Goal: Task Accomplishment & Management: Manage account settings

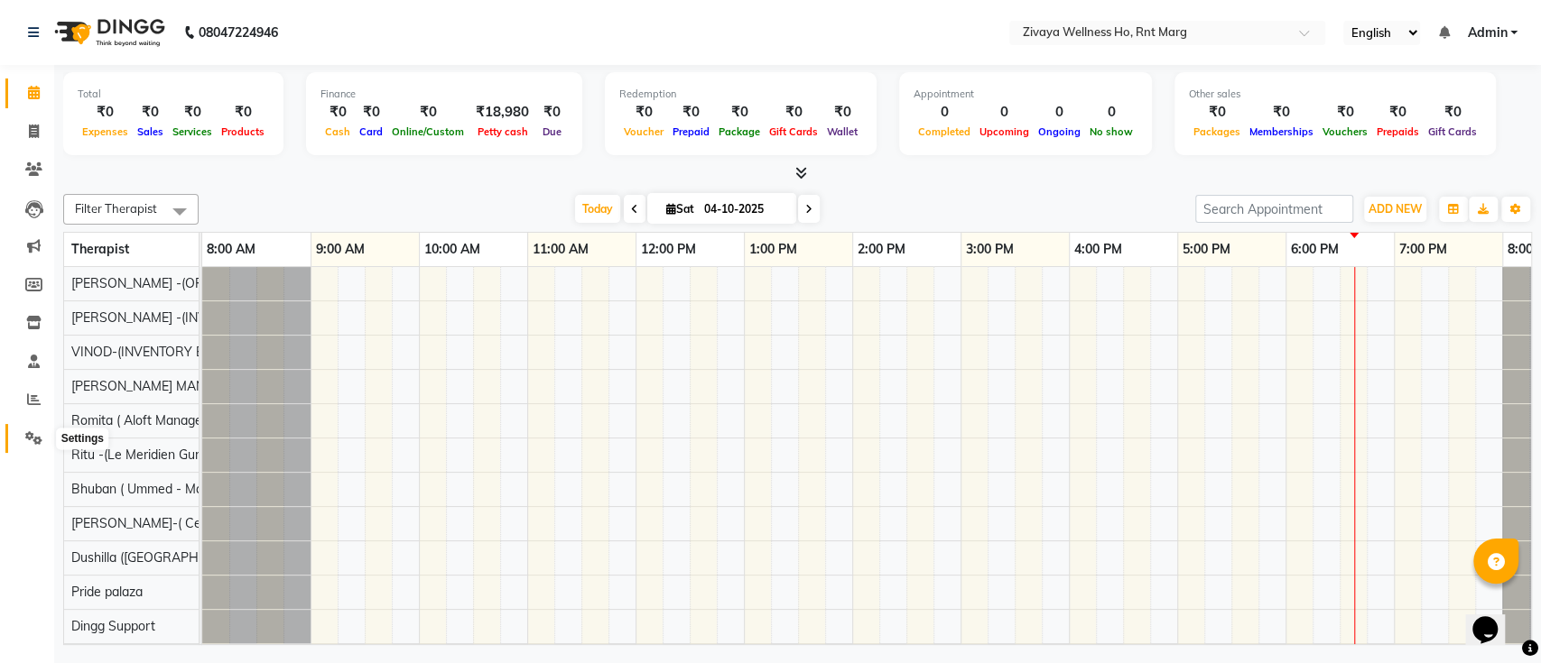
click at [38, 443] on icon at bounding box center [33, 438] width 17 height 14
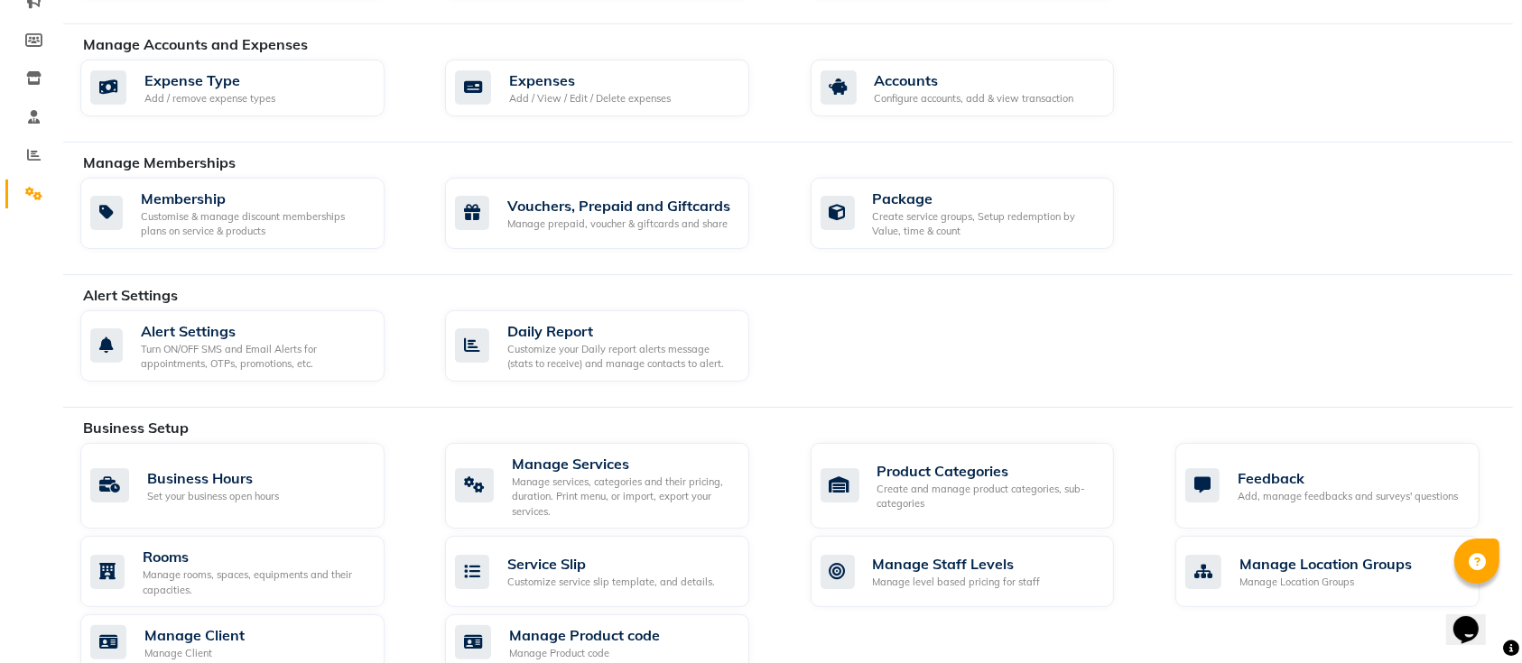
scroll to position [246, 0]
click at [590, 477] on div "Manage services, categories and their pricing, duration. Print menu, or import,…" at bounding box center [623, 496] width 223 height 45
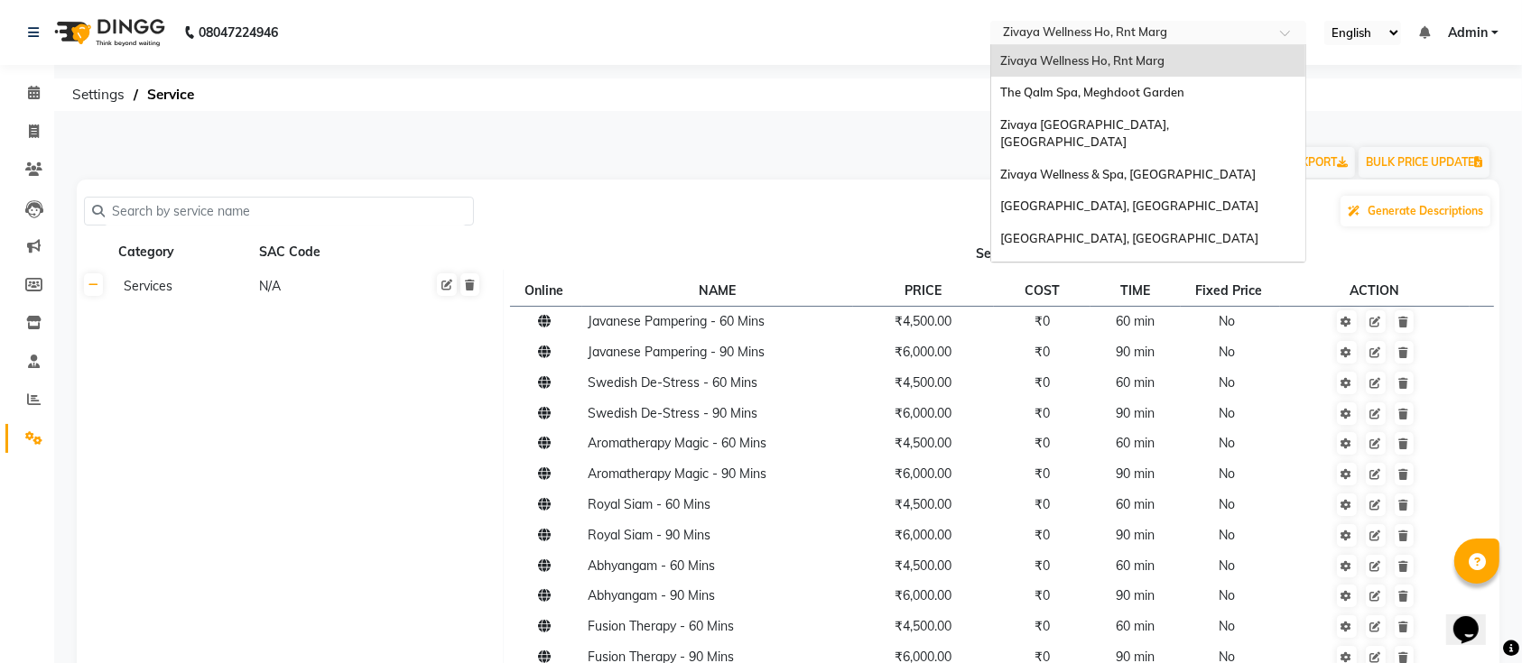
click at [1148, 25] on input "text" at bounding box center [1130, 34] width 262 height 18
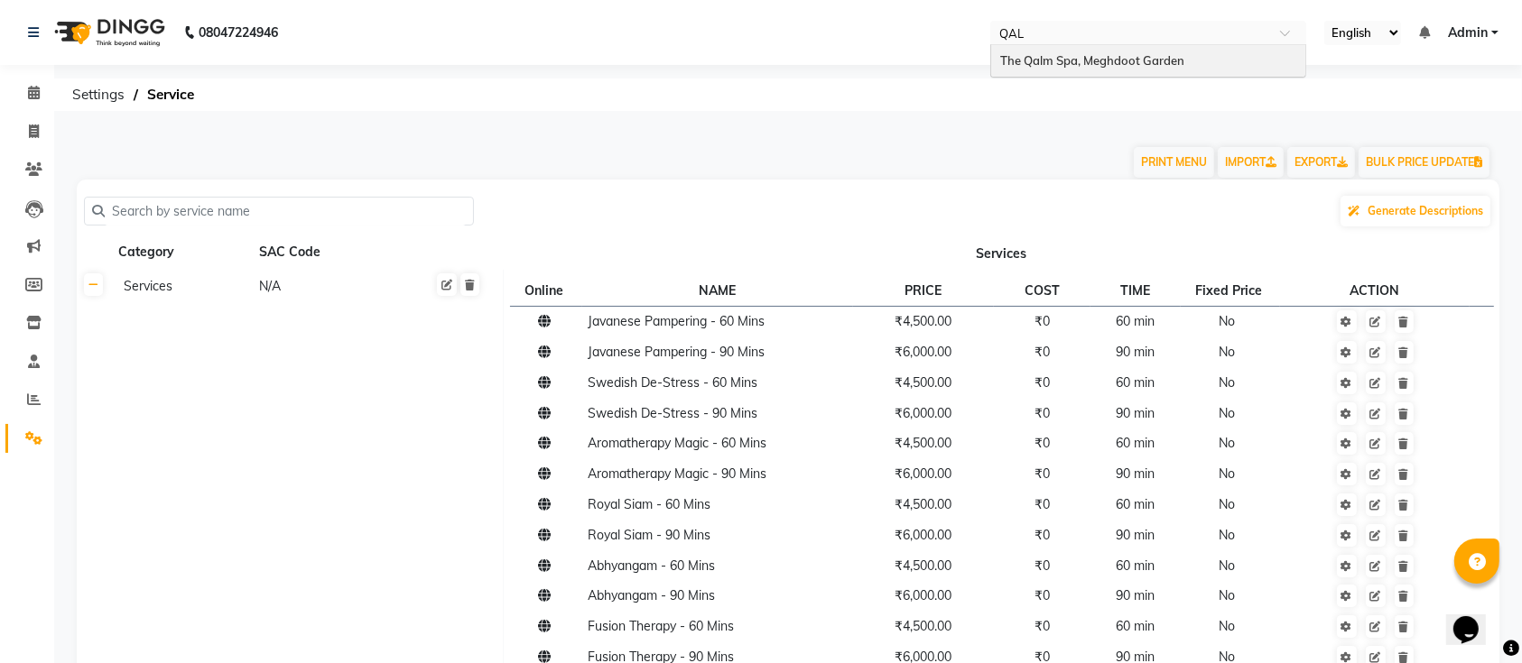
type input "QALM"
click at [1117, 53] on span "The Qalm Spa, Meghdoot Garden" at bounding box center [1092, 60] width 184 height 14
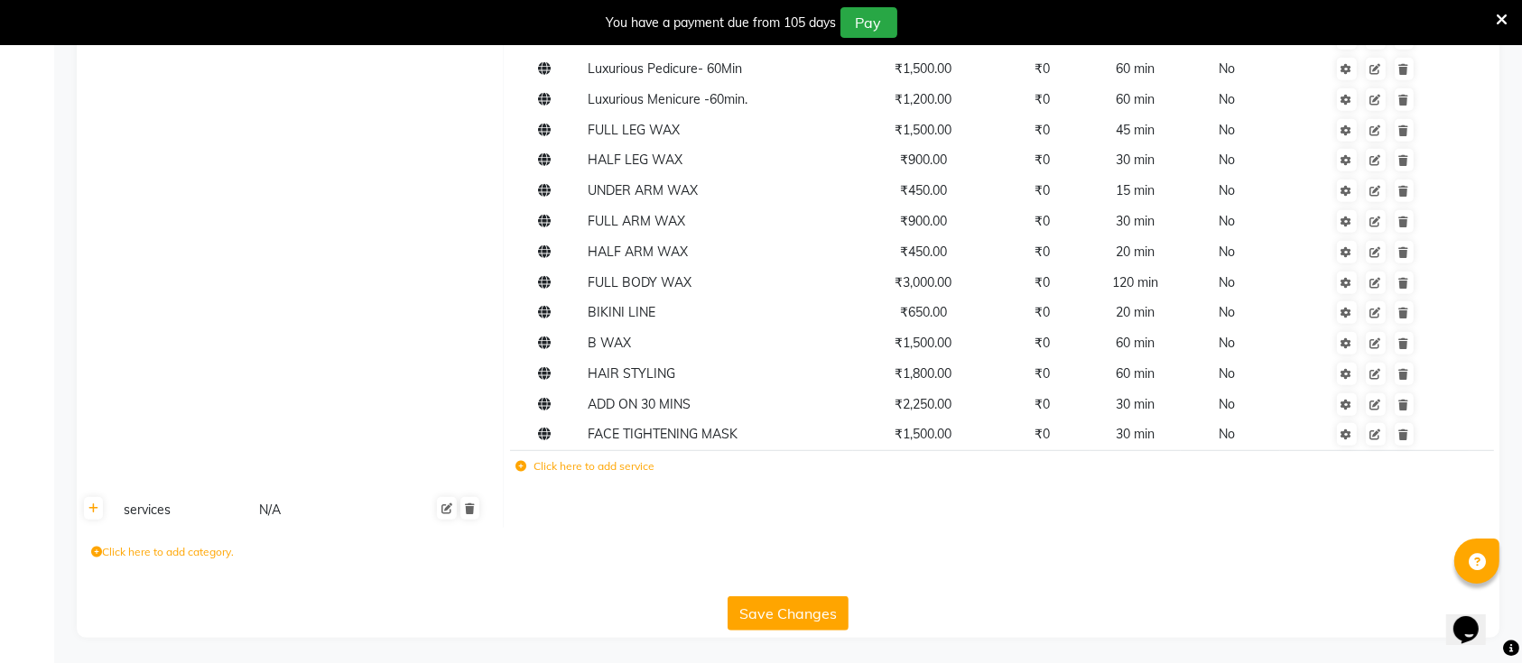
click at [160, 516] on div "services" at bounding box center [183, 510] width 134 height 23
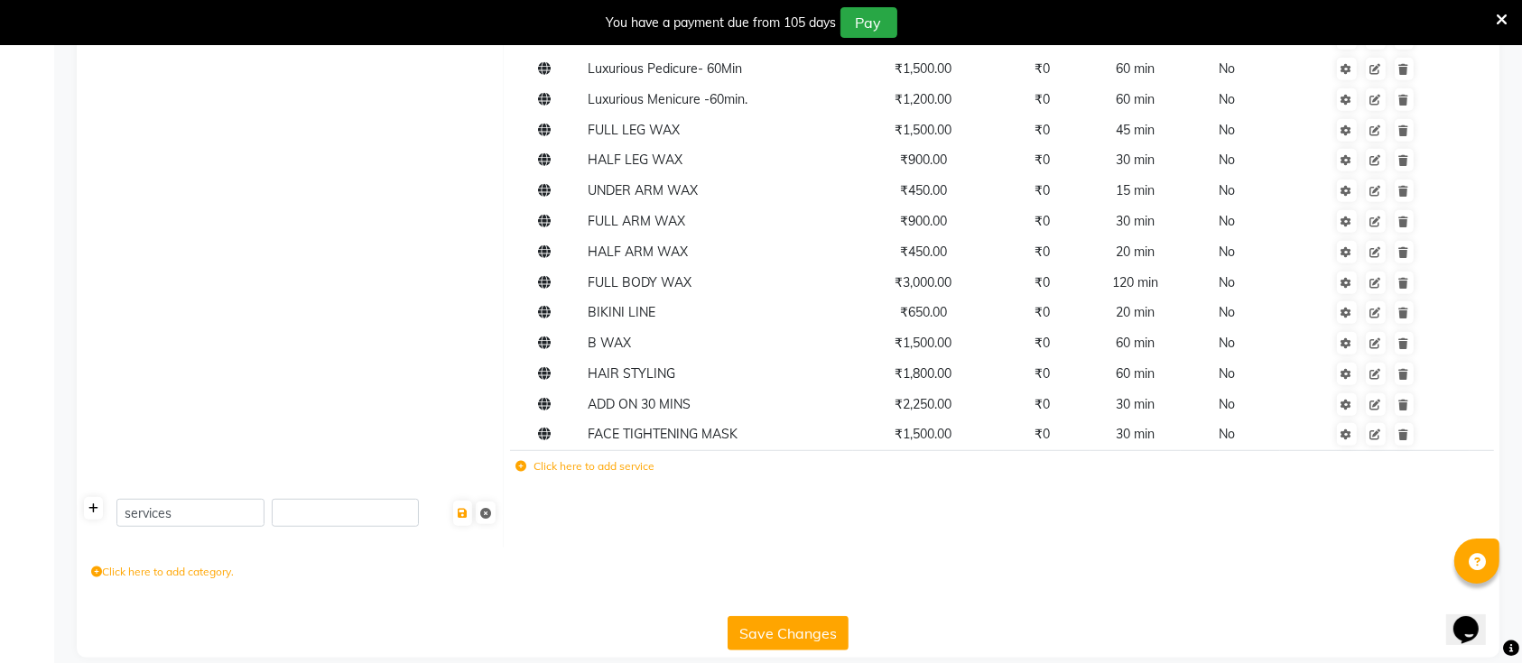
click at [91, 510] on icon at bounding box center [93, 509] width 10 height 11
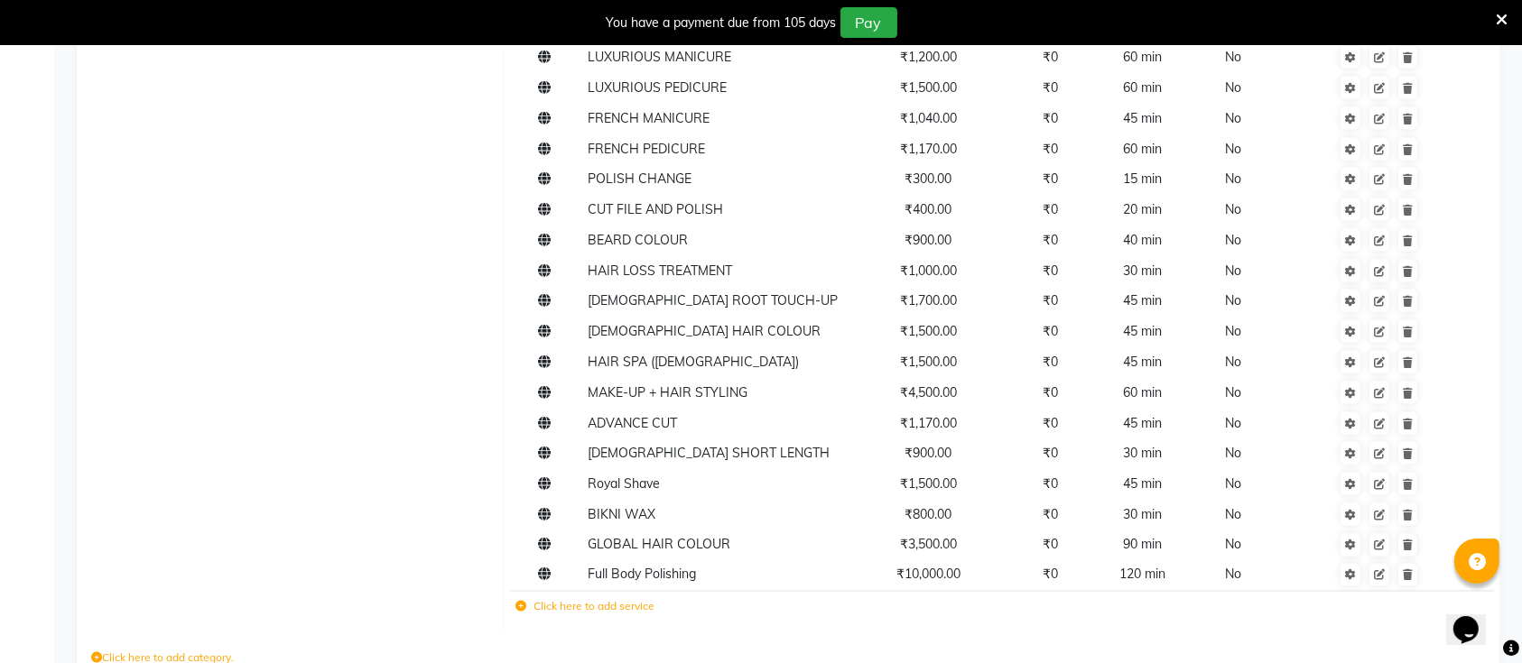
scroll to position [2993, 0]
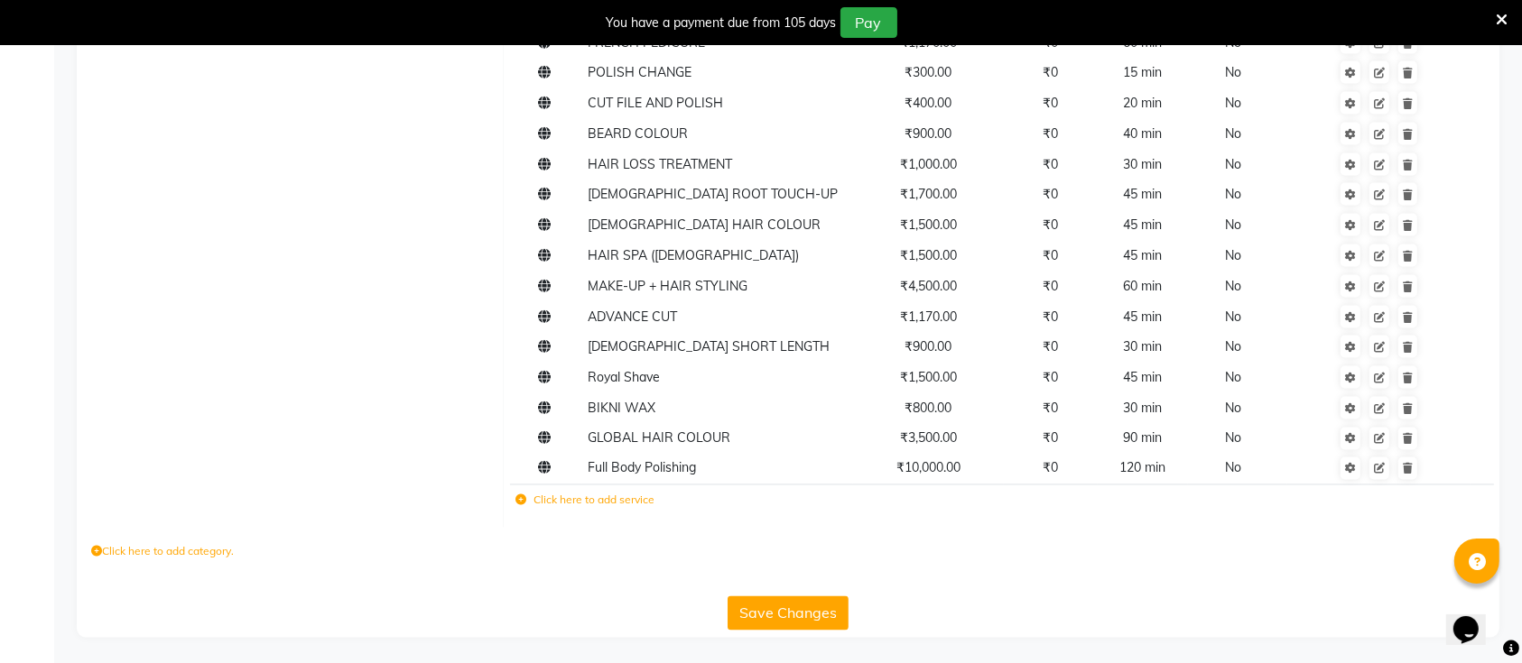
click at [587, 503] on label "Click here to add service" at bounding box center [584, 501] width 139 height 16
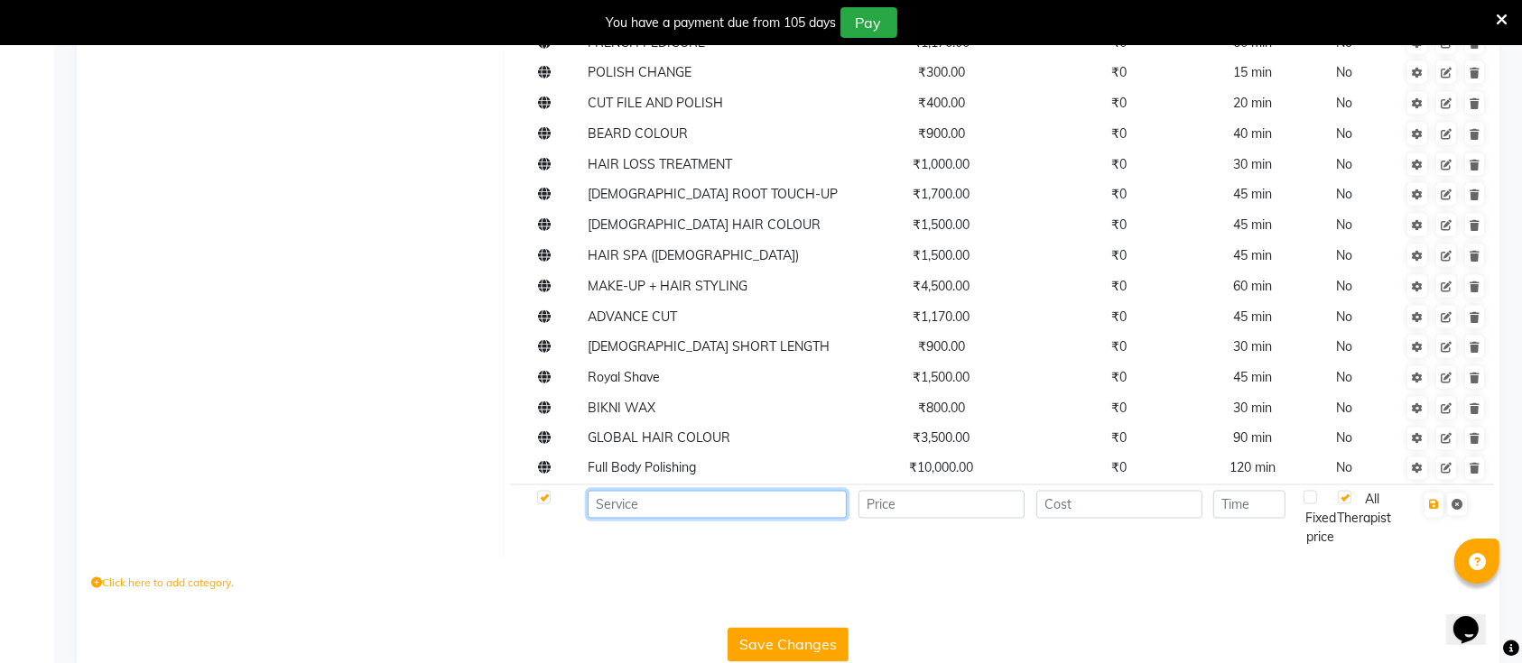
click at [608, 508] on input at bounding box center [717, 505] width 259 height 28
type input "Highlight Strip"
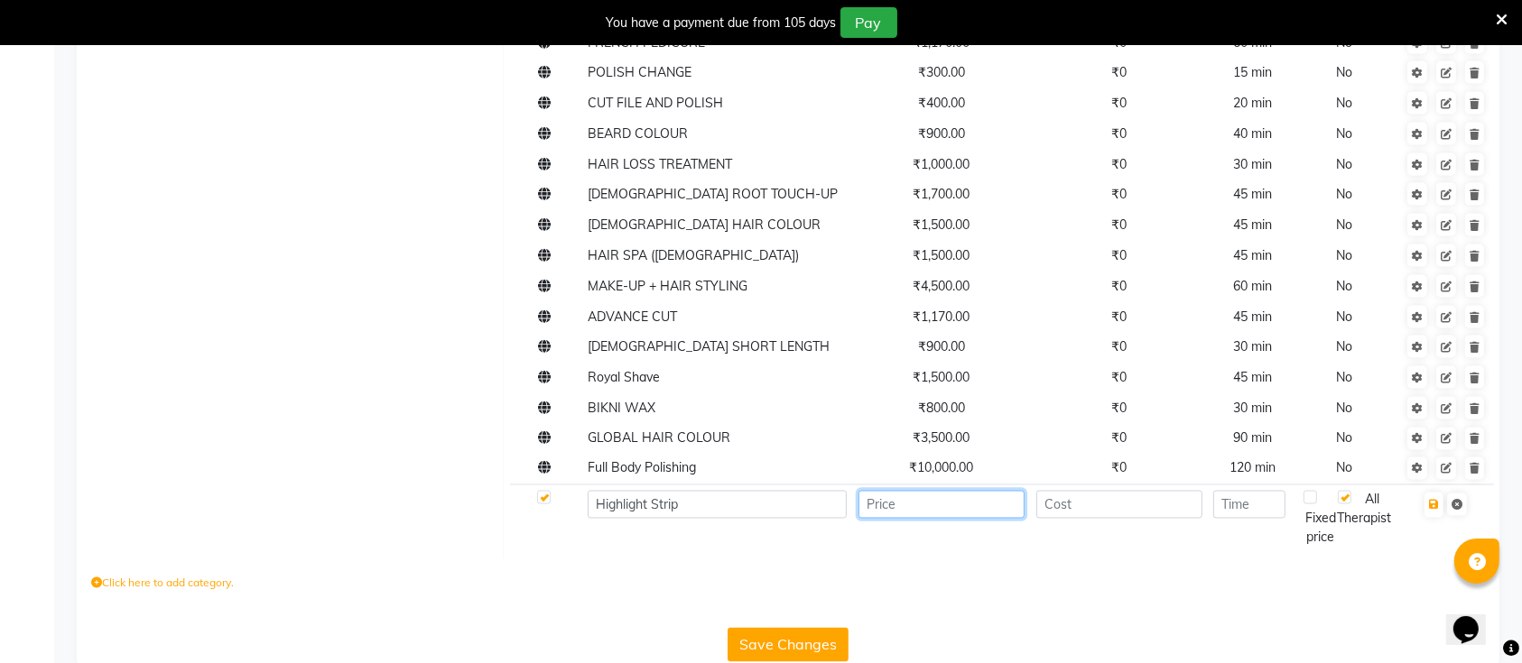
click at [922, 502] on input "number" at bounding box center [941, 505] width 166 height 28
click at [1498, 15] on icon at bounding box center [1502, 20] width 12 height 16
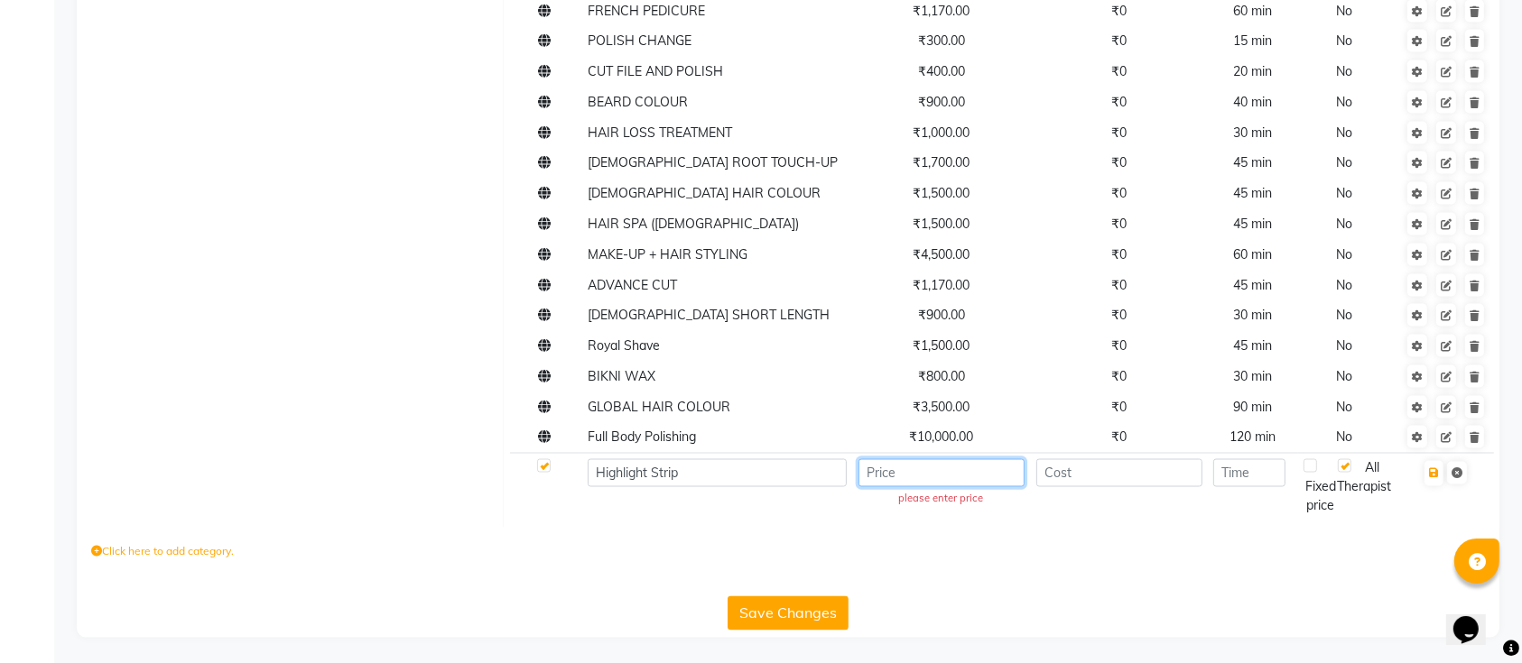
click at [935, 470] on input "number" at bounding box center [941, 473] width 166 height 28
type input "350"
click at [1254, 473] on input "number" at bounding box center [1248, 473] width 71 height 28
type input "30"
click at [1434, 474] on icon "button" at bounding box center [1434, 473] width 10 height 11
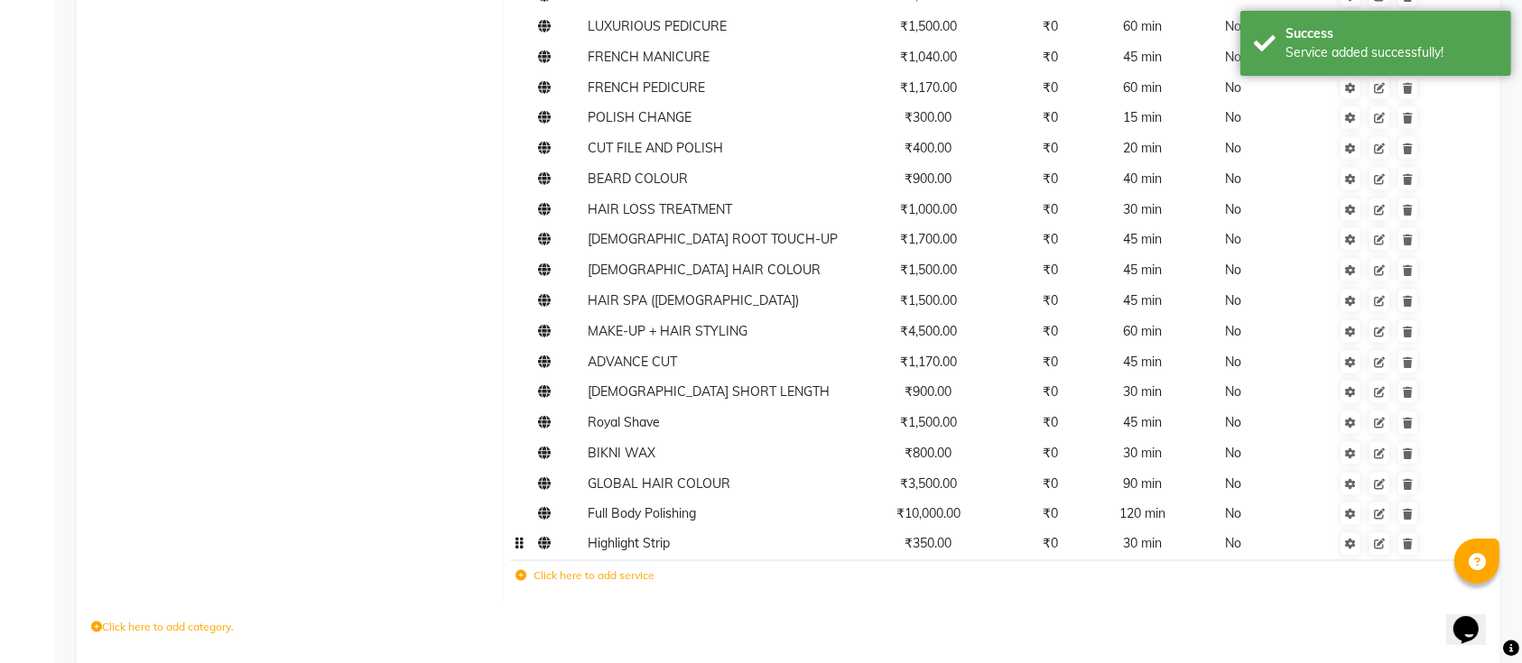
scroll to position [2979, 0]
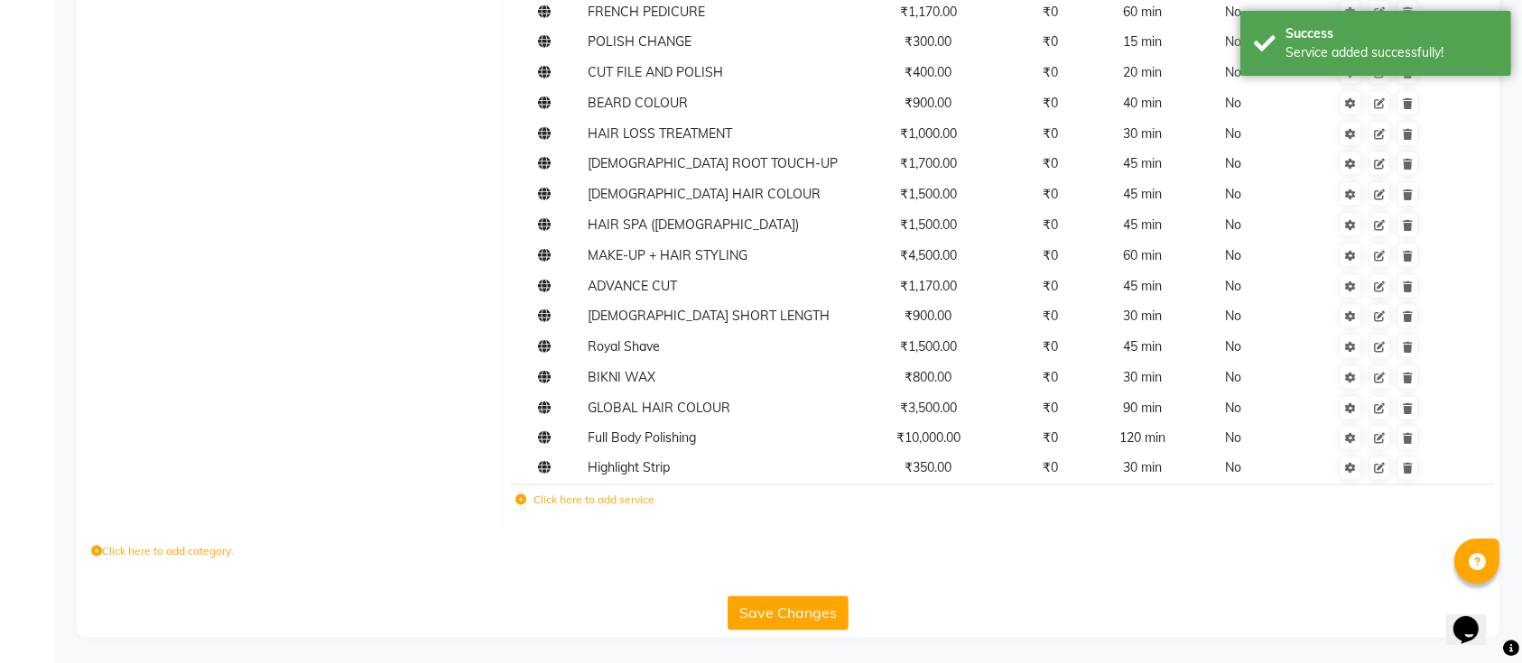
click at [807, 615] on button "Save Changes" at bounding box center [788, 614] width 121 height 34
